Goal: Information Seeking & Learning: Learn about a topic

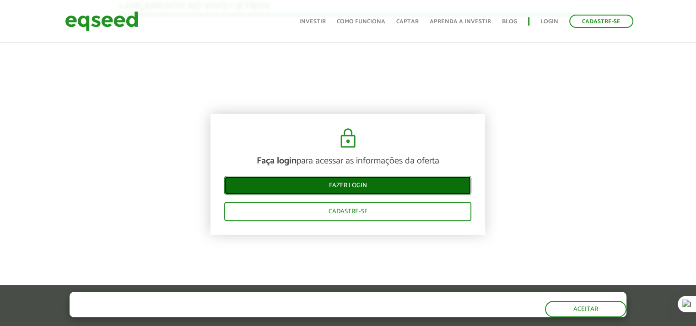
click at [430, 179] on link "Fazer login" at bounding box center [347, 186] width 247 height 19
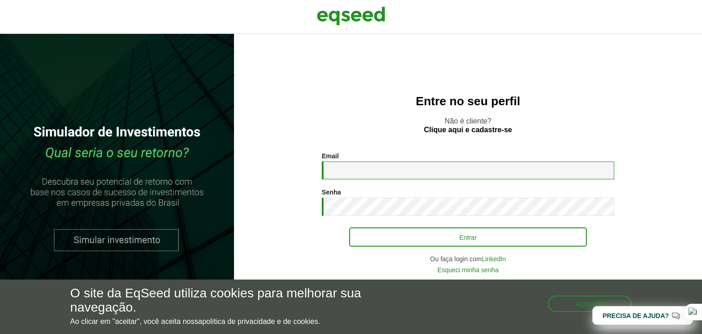
type input "**********"
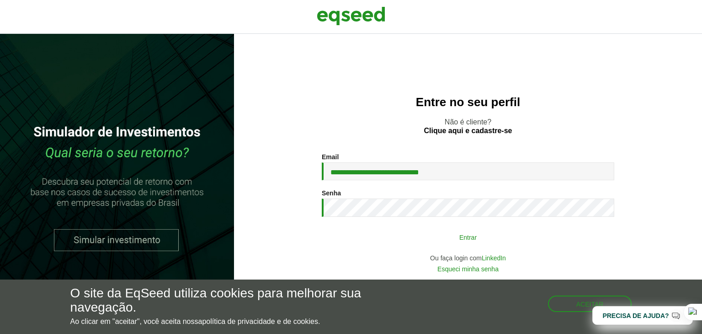
click at [412, 230] on button "Entrar" at bounding box center [468, 236] width 238 height 17
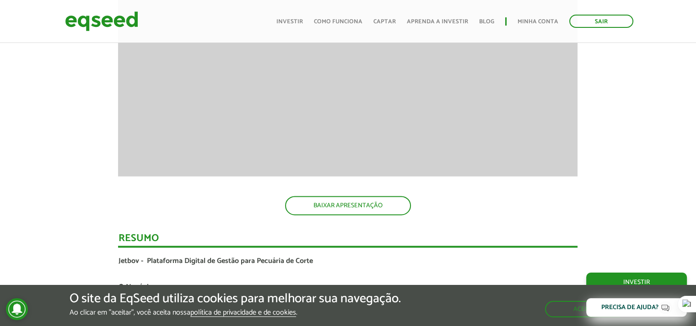
scroll to position [1458, 0]
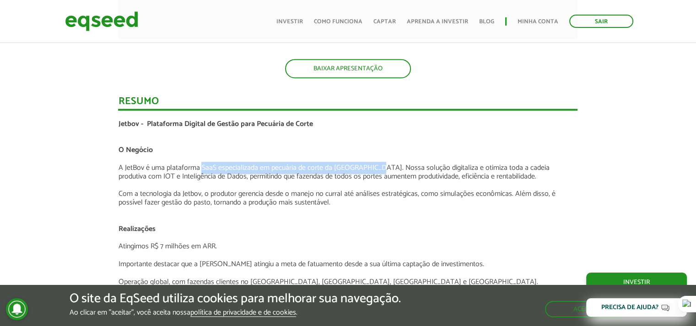
drag, startPoint x: 202, startPoint y: 167, endPoint x: 391, endPoint y: 171, distance: 188.9
click at [378, 170] on p "A JetBov é uma plataforma SaaS especializada em pecuária de corte da [GEOGRAPHI…" at bounding box center [347, 172] width 459 height 17
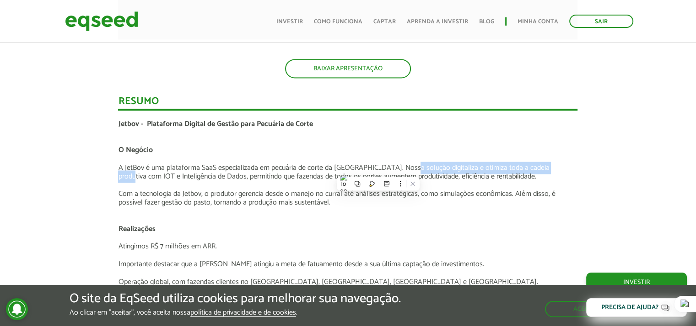
drag, startPoint x: 406, startPoint y: 170, endPoint x: 549, endPoint y: 167, distance: 143.1
click at [549, 167] on p "A JetBov é uma plataforma SaaS especializada em pecuária de corte da [GEOGRAPHI…" at bounding box center [347, 172] width 459 height 17
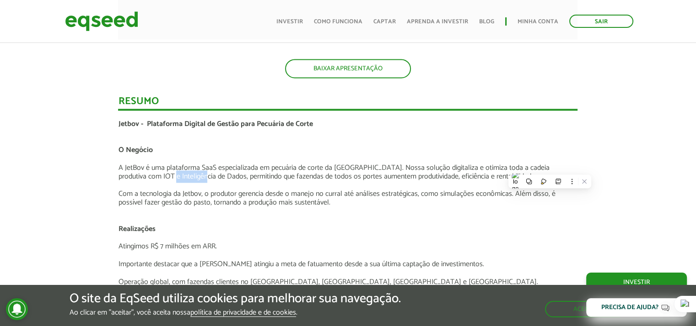
drag, startPoint x: 139, startPoint y: 172, endPoint x: 267, endPoint y: 174, distance: 128.0
click at [254, 174] on p "A JetBov é uma plataforma SaaS especializada em pecuária de corte da [GEOGRAPHI…" at bounding box center [347, 172] width 459 height 17
click at [284, 169] on p "A JetBov é uma plataforma SaaS especializada em pecuária de corte da [GEOGRAPHI…" at bounding box center [347, 172] width 459 height 17
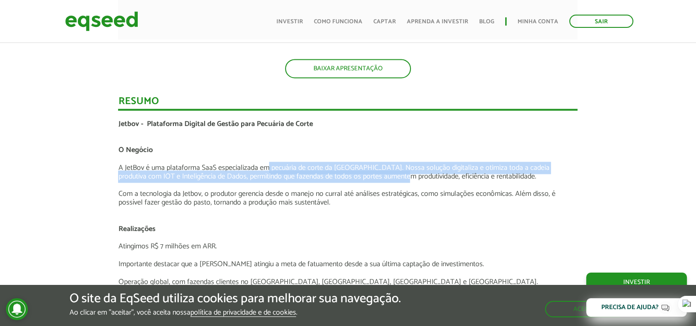
drag, startPoint x: 267, startPoint y: 172, endPoint x: 376, endPoint y: 174, distance: 109.8
click at [376, 174] on p "A JetBov é uma plataforma SaaS especializada em pecuária de corte da [GEOGRAPHI…" at bounding box center [347, 172] width 459 height 17
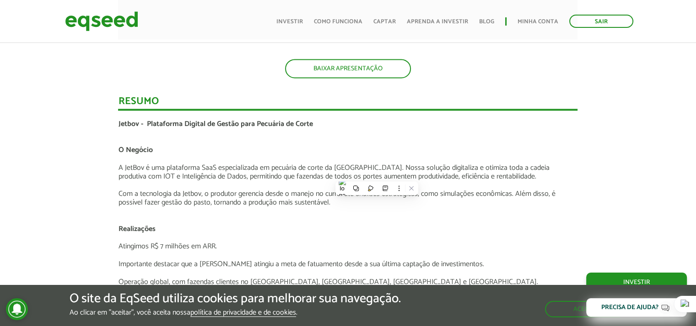
click at [406, 173] on p "A JetBov é uma plataforma SaaS especializada em pecuária de corte da [GEOGRAPHI…" at bounding box center [347, 172] width 459 height 17
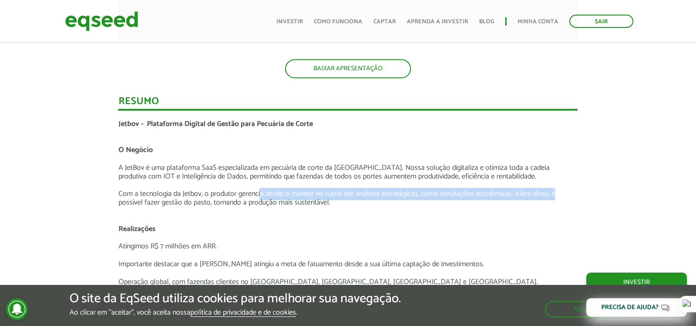
drag, startPoint x: 260, startPoint y: 195, endPoint x: 553, endPoint y: 190, distance: 292.7
click at [553, 190] on p "Com a tecnologia da Jetbov, o produtor gerencia desde o manejo no curral até an…" at bounding box center [347, 198] width 459 height 17
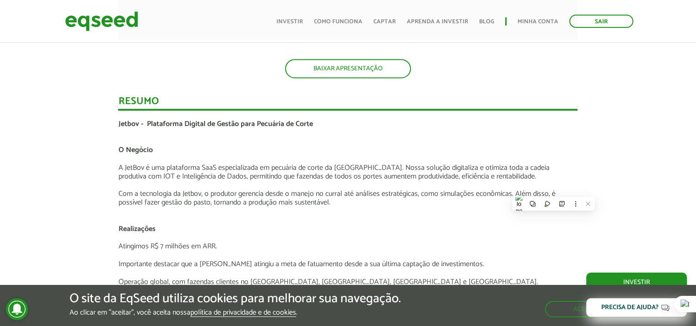
click at [159, 199] on p "Com a tecnologia da Jetbov, o produtor gerencia desde o manejo no curral até an…" at bounding box center [347, 198] width 459 height 17
drag, startPoint x: 217, startPoint y: 202, endPoint x: 334, endPoint y: 213, distance: 117.1
click at [348, 194] on p "Com a tecnologia da Jetbov, o produtor gerencia desde o manejo no curral até an…" at bounding box center [347, 198] width 459 height 17
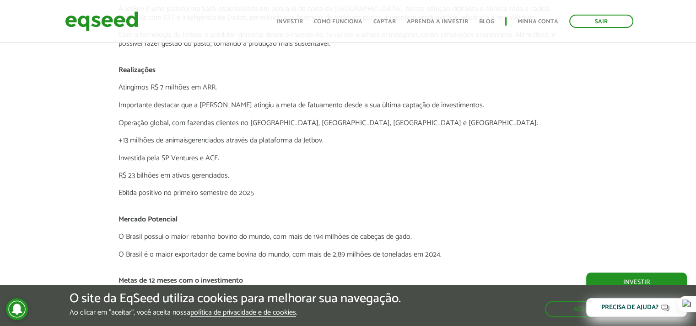
scroll to position [1595, 0]
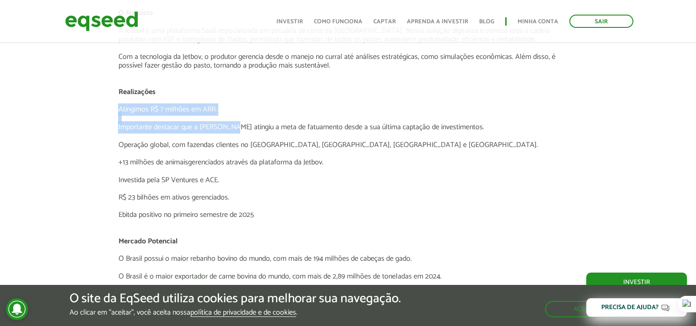
drag, startPoint x: 118, startPoint y: 108, endPoint x: 265, endPoint y: 143, distance: 151.0
click at [262, 141] on div "Jetbov - Plataforma Digital de Gestão para Pecuária de Corte O Negócio A JetBov…" at bounding box center [347, 250] width 459 height 535
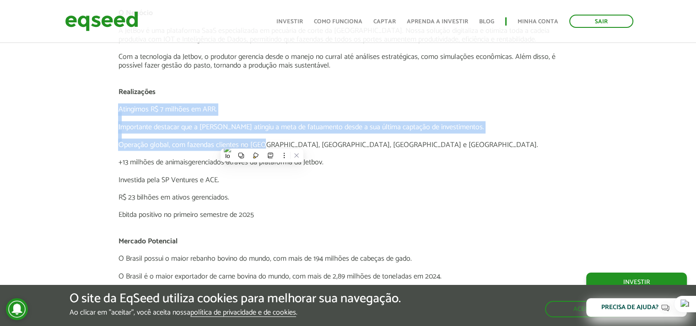
click at [256, 110] on p "Atingimos R$ 7 milhões em ARR." at bounding box center [347, 109] width 459 height 9
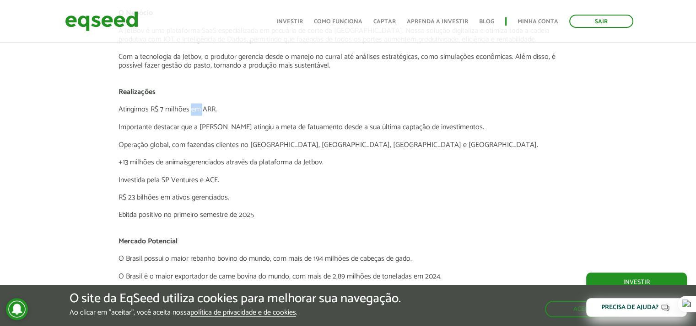
drag, startPoint x: 192, startPoint y: 111, endPoint x: 225, endPoint y: 112, distance: 32.5
click at [210, 111] on p "Atingimos R$ 7 milhões em ARR." at bounding box center [347, 109] width 459 height 9
click at [224, 108] on p "Atingimos R$ 7 milhões em ARR." at bounding box center [347, 109] width 459 height 9
drag, startPoint x: 369, startPoint y: 205, endPoint x: 258, endPoint y: 211, distance: 110.8
click at [269, 208] on p at bounding box center [347, 206] width 459 height 9
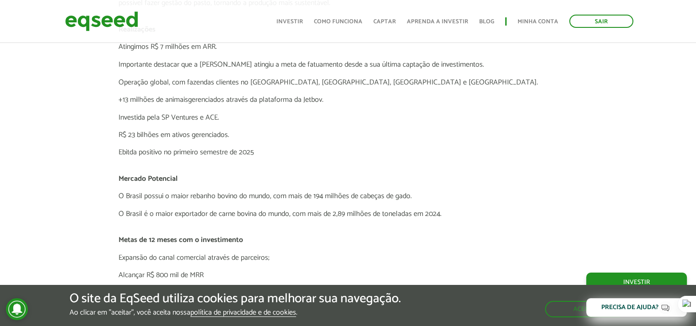
scroll to position [1686, 0]
